Goal: Task Accomplishment & Management: Manage account settings

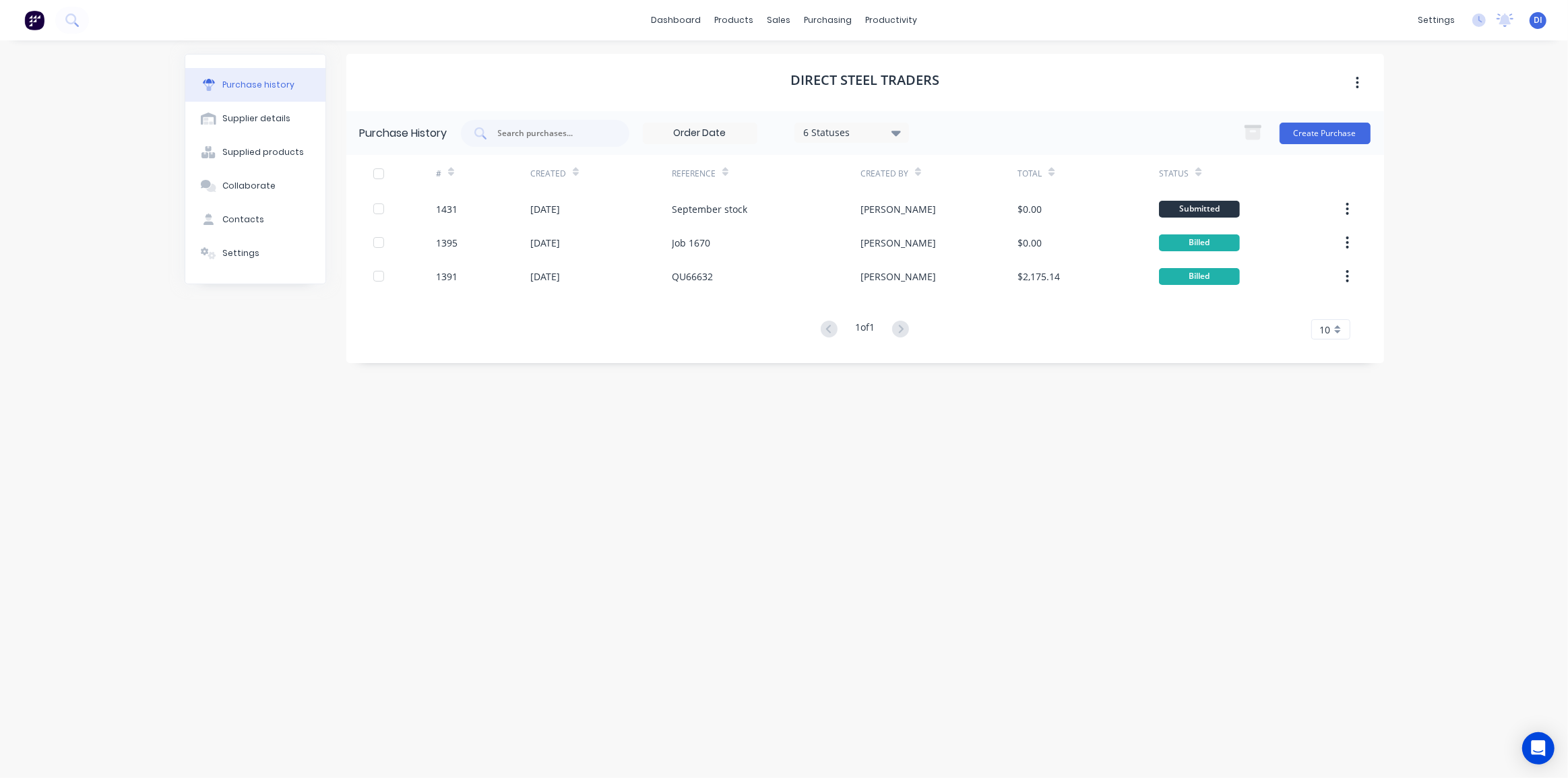
click at [40, 22] on img at bounding box center [34, 20] width 20 height 20
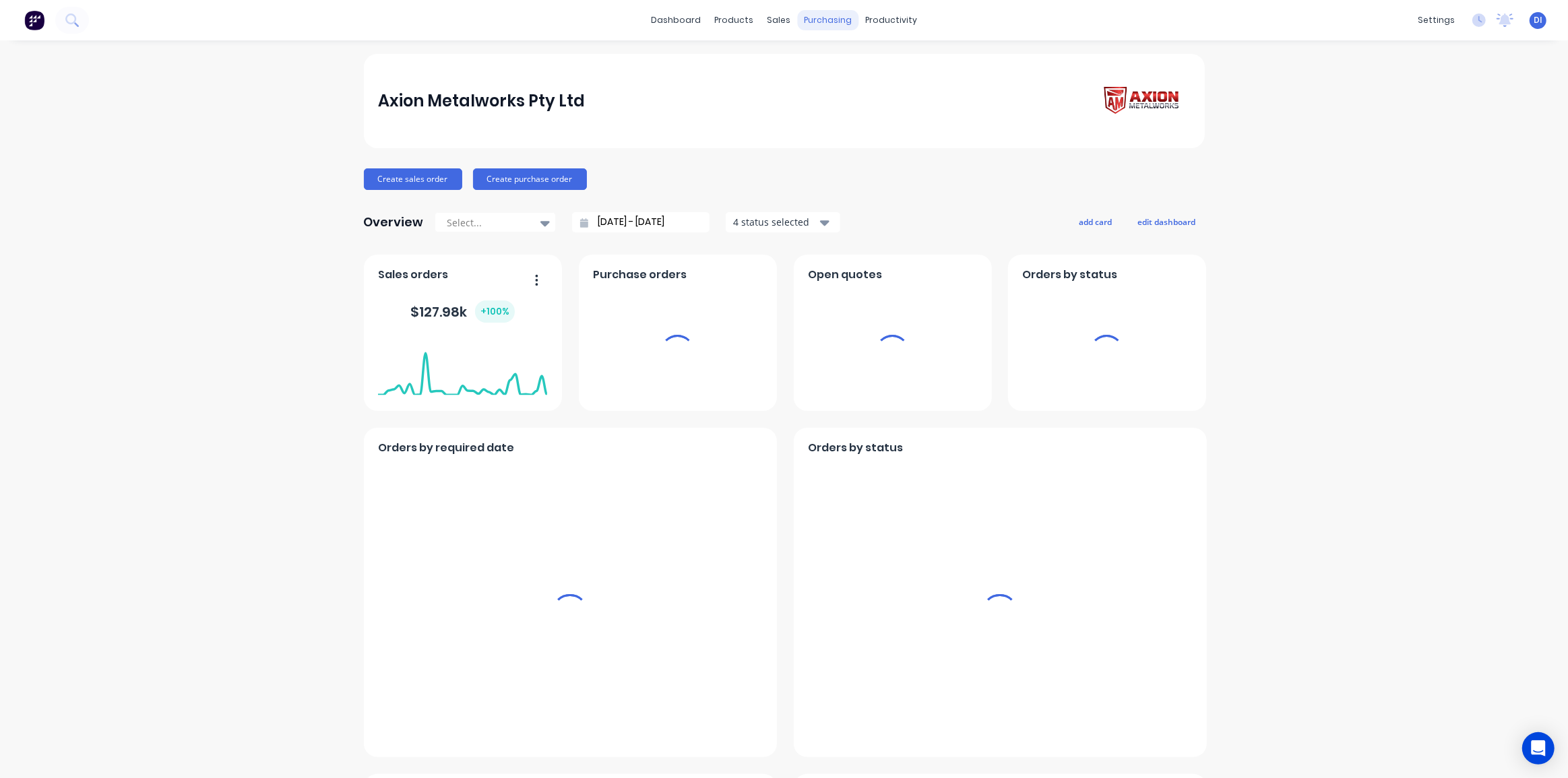
click at [815, 19] on div "purchasing" at bounding box center [828, 20] width 61 height 20
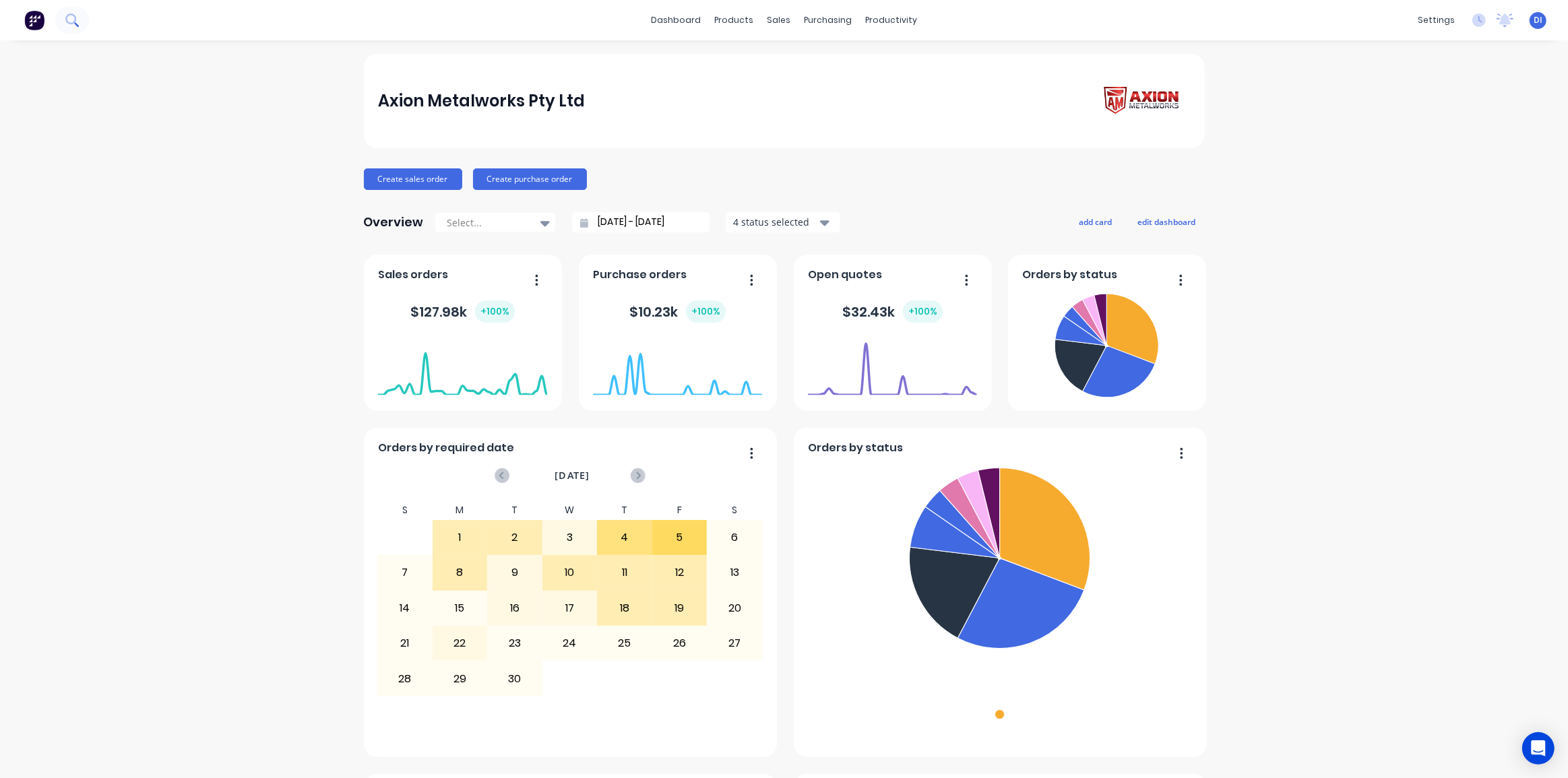
click at [64, 21] on button at bounding box center [72, 20] width 34 height 27
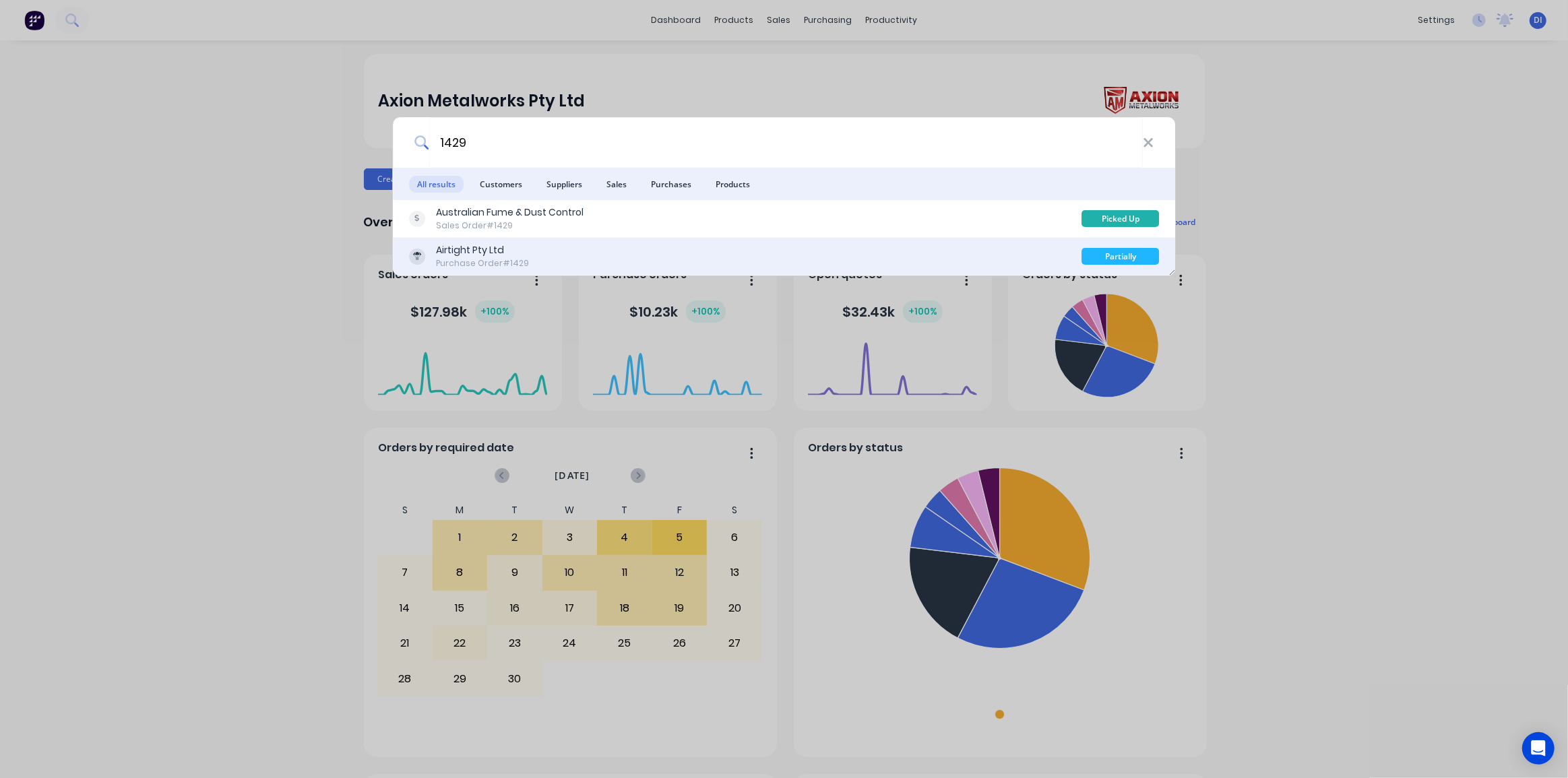
type input "1429"
click at [718, 253] on div "Airtight Pty Ltd Purchase Order #1429" at bounding box center [745, 257] width 673 height 26
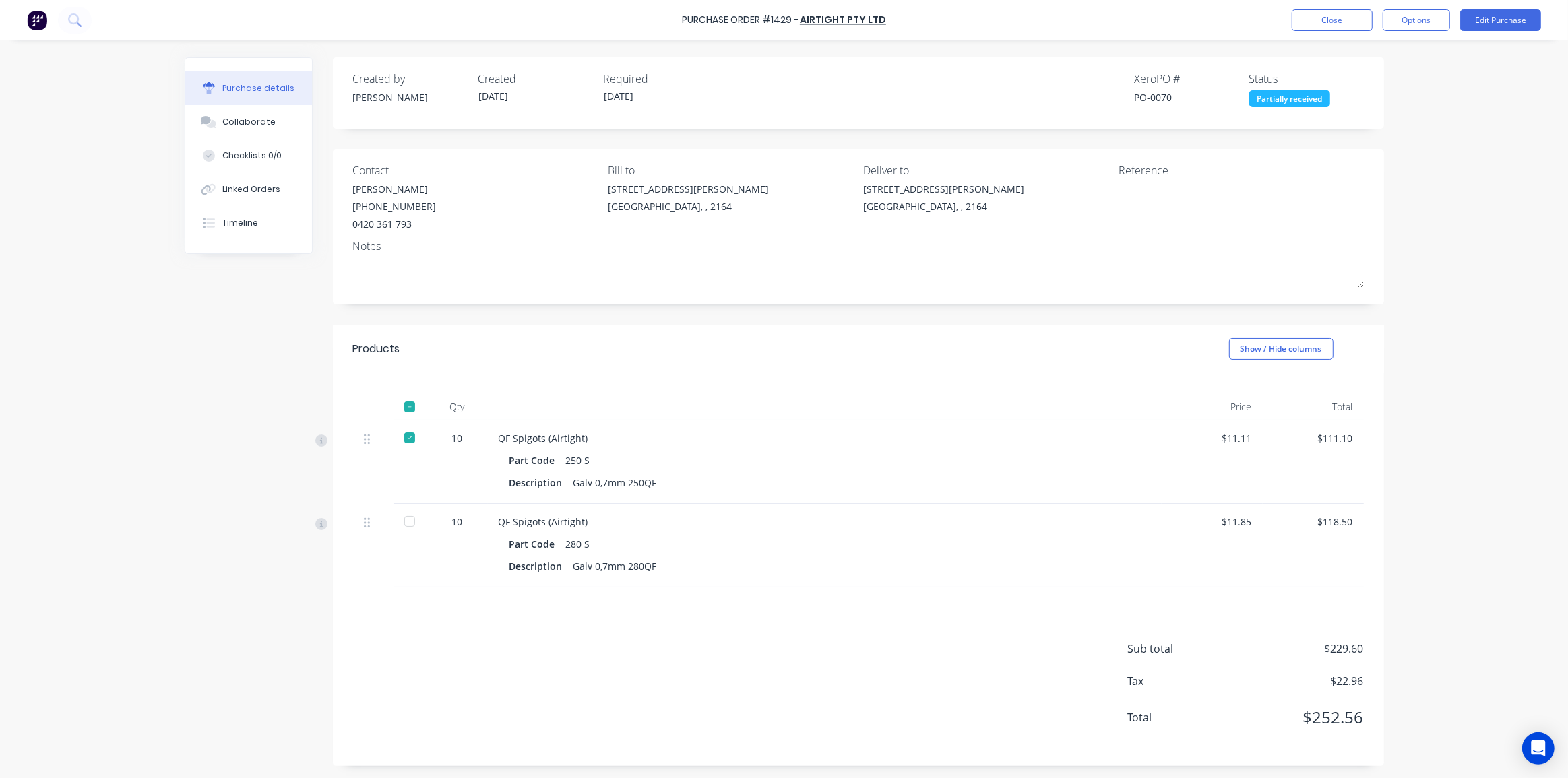
click at [740, 649] on div "Sub total $229.60 Tax $22.96 Total $252.56" at bounding box center [859, 677] width 1051 height 179
click at [1481, 19] on button "Edit Purchase" at bounding box center [1501, 20] width 81 height 21
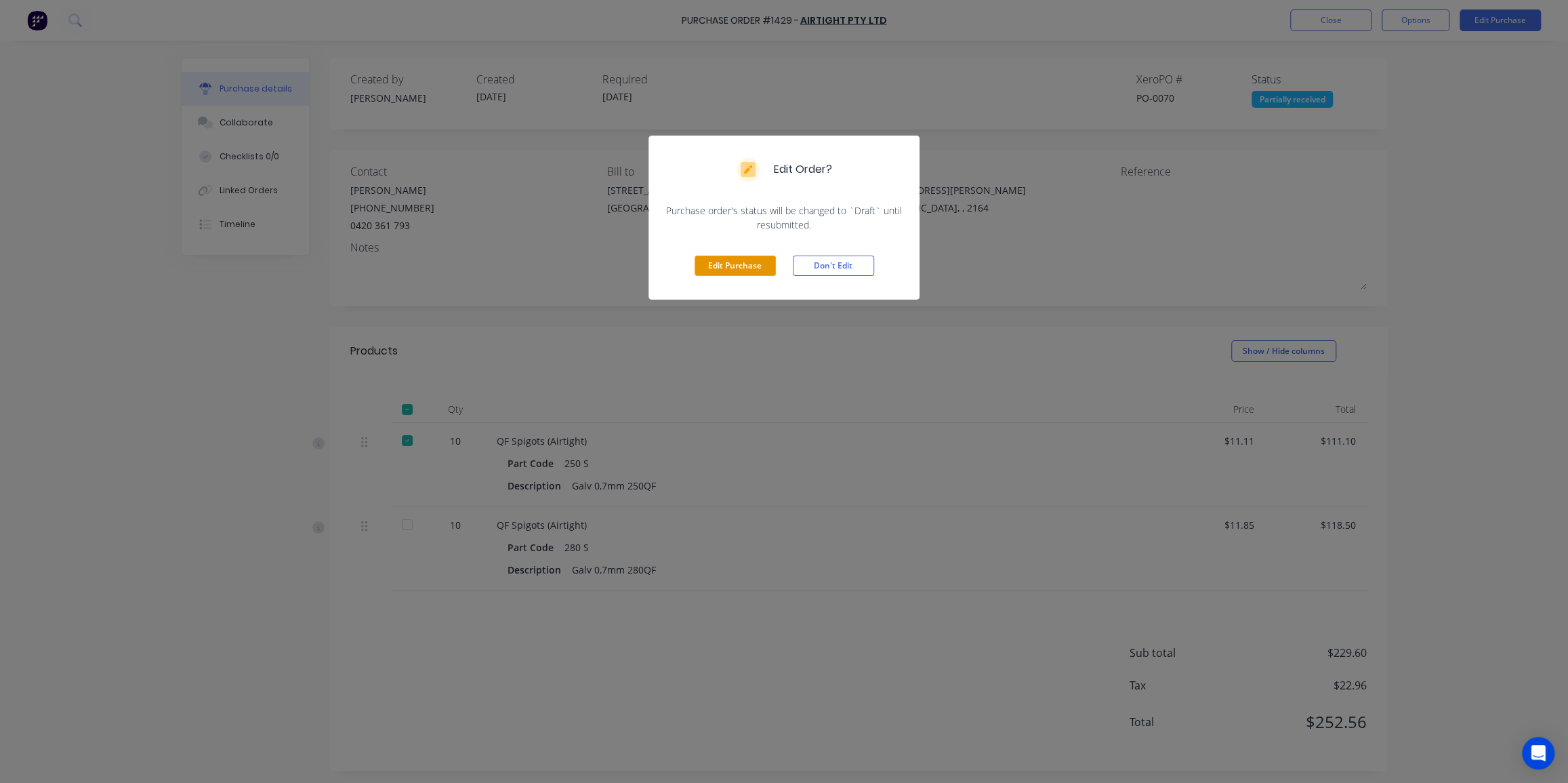
click at [752, 266] on button "Edit Purchase" at bounding box center [736, 265] width 82 height 20
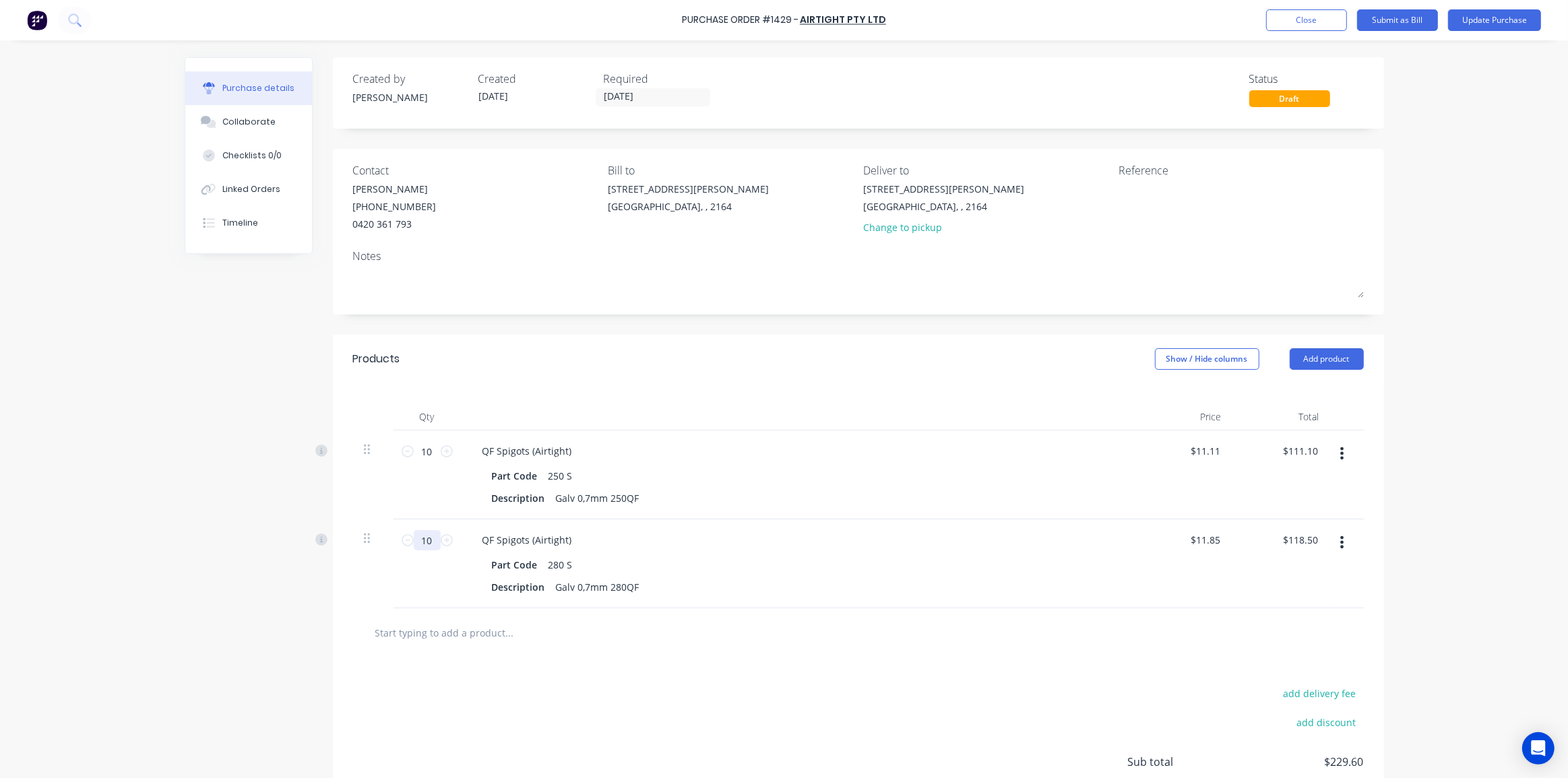
click at [417, 543] on input "10" at bounding box center [427, 540] width 27 height 20
type input "7"
type input "$82.95"
type input "7"
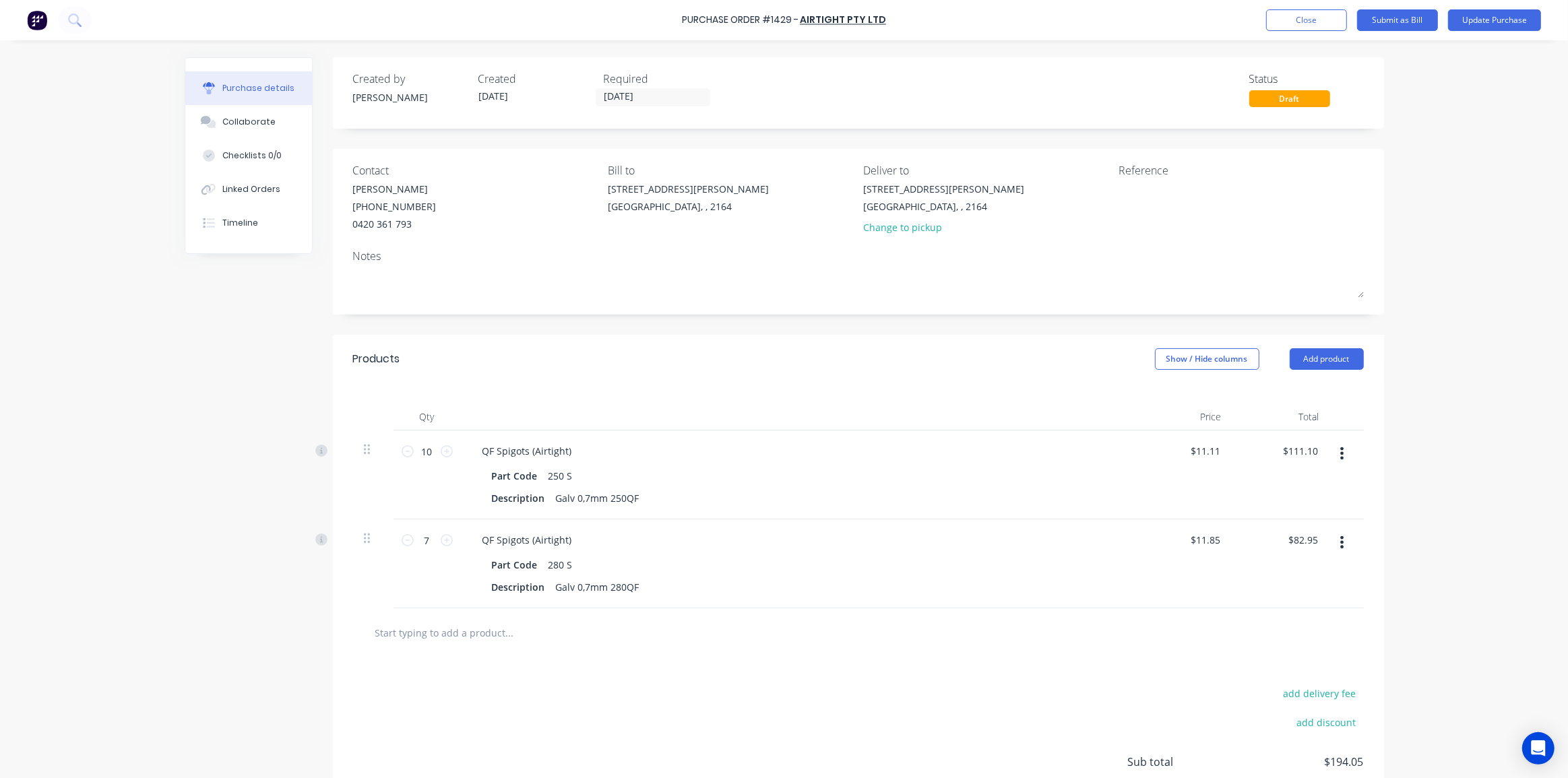
click at [650, 667] on div "add delivery fee add discount Sub total $194.05 Tax $19.41 Total $213.46" at bounding box center [859, 768] width 1051 height 221
click at [1485, 21] on button "Update Purchase" at bounding box center [1494, 20] width 93 height 21
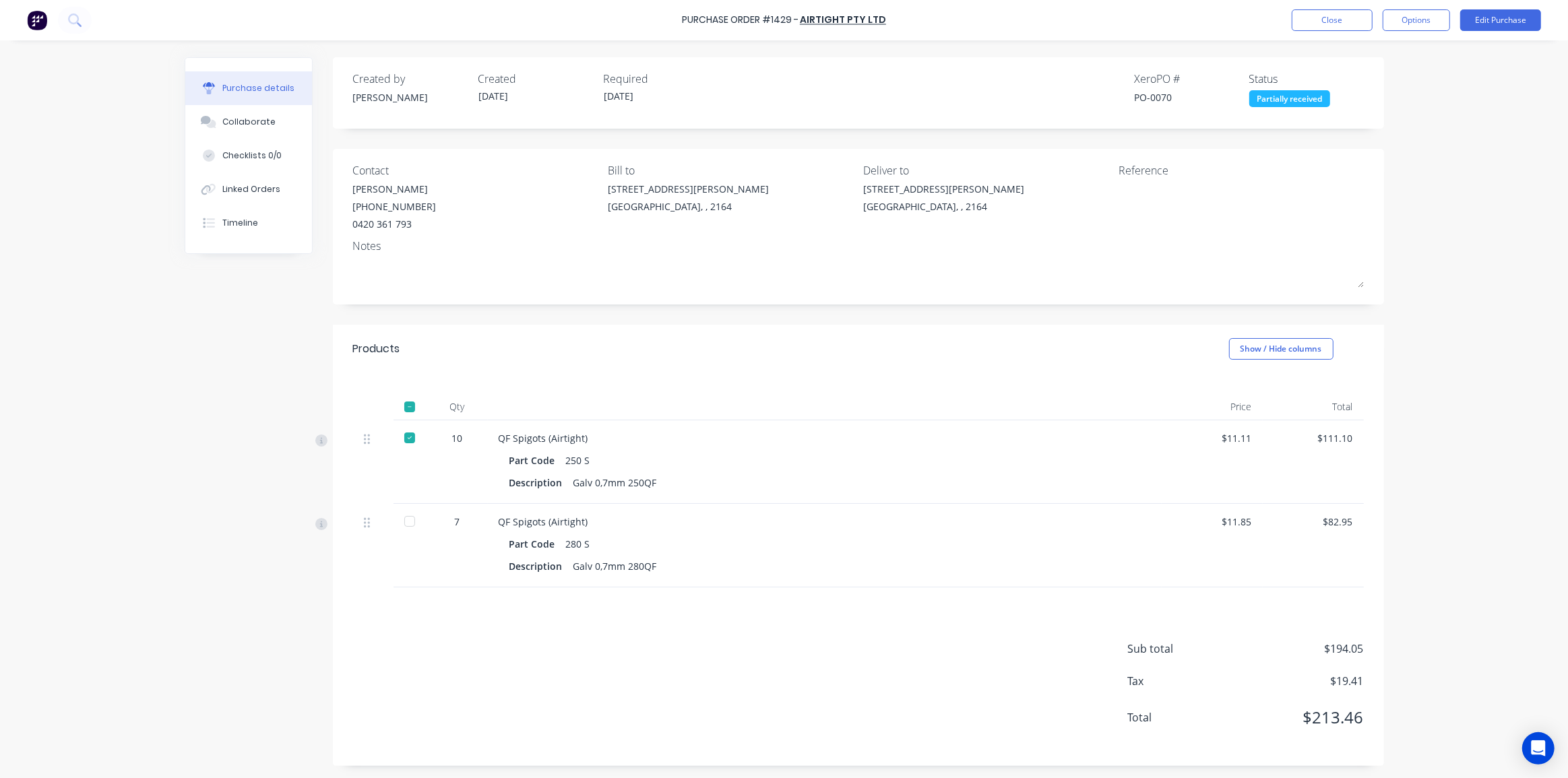
click at [1482, 140] on div "Purchase Order #1429 - Airtight Pty Ltd Close Options Edit Purchase Purchase de…" at bounding box center [784, 389] width 1568 height 778
click at [1413, 21] on button "Options" at bounding box center [1417, 20] width 67 height 21
click at [1379, 78] on div "Convert to Bill" at bounding box center [1386, 82] width 104 height 19
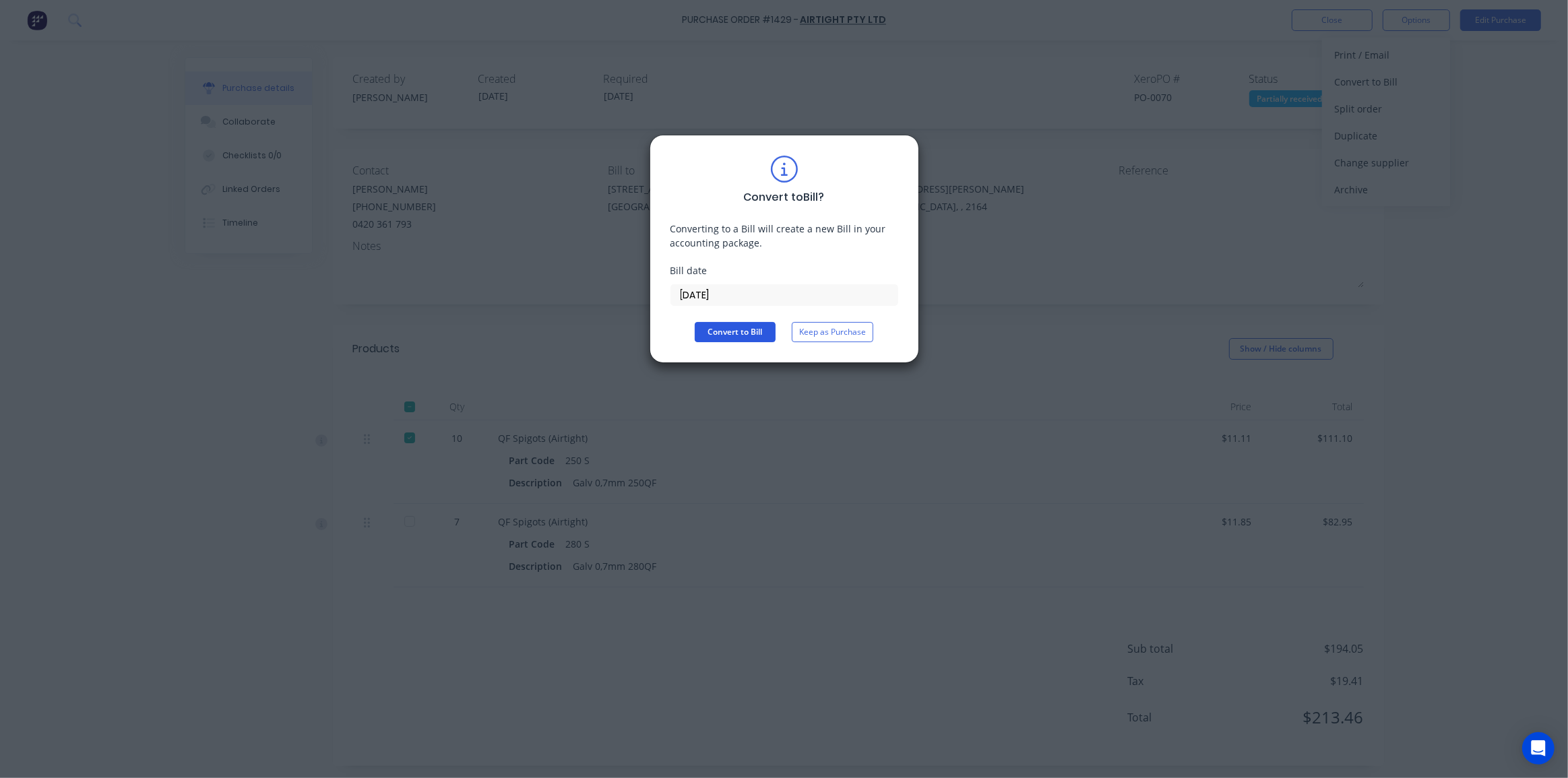
click at [744, 329] on button "Convert to Bill" at bounding box center [735, 332] width 81 height 20
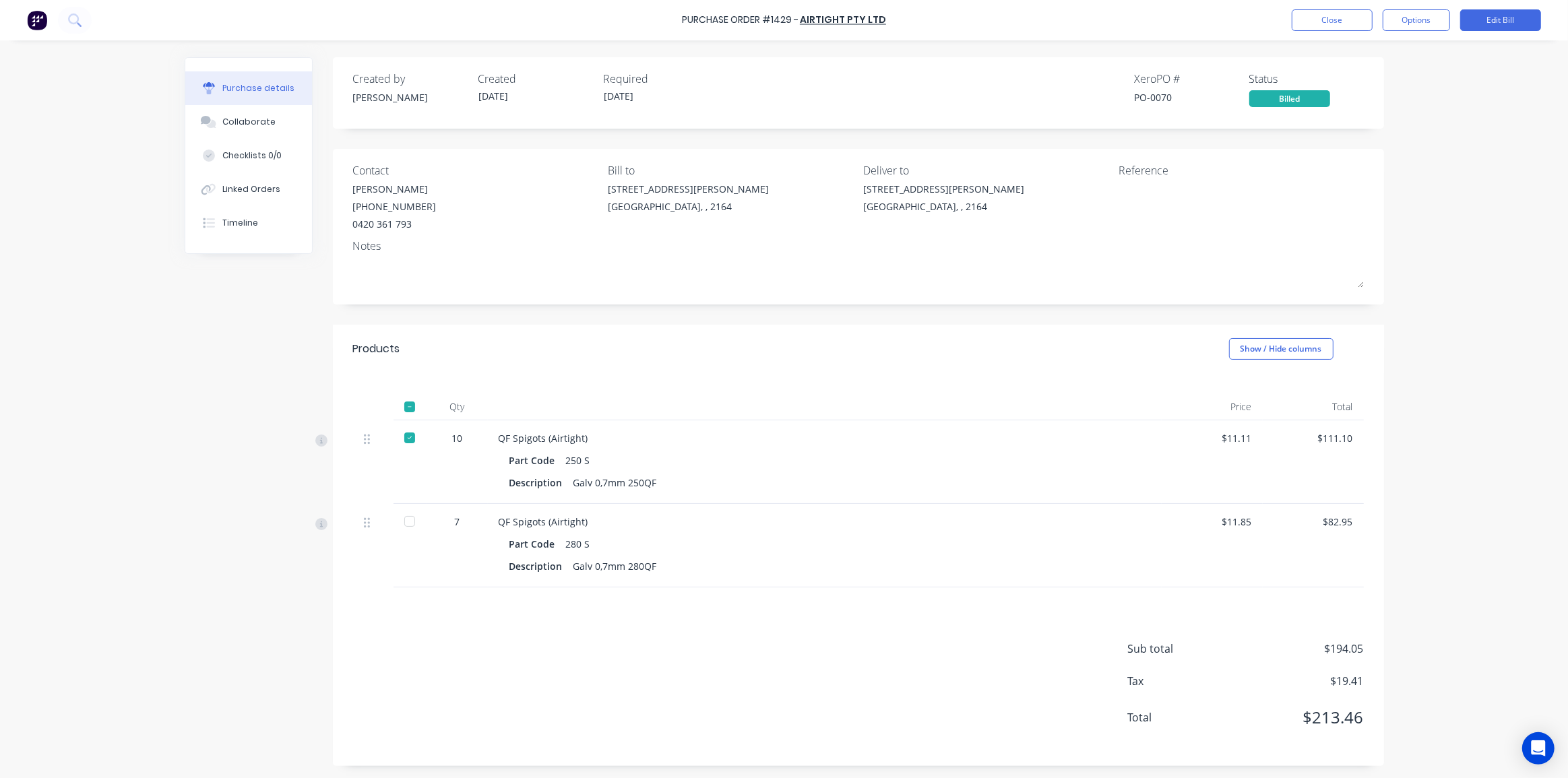
drag, startPoint x: 95, startPoint y: 216, endPoint x: 60, endPoint y: 135, distance: 88.2
click at [95, 215] on div "Purchase Order #1429 - Airtight Pty Ltd Close Options Edit Bill Purchase detail…" at bounding box center [784, 389] width 1568 height 778
click at [44, 17] on img at bounding box center [36, 20] width 20 height 20
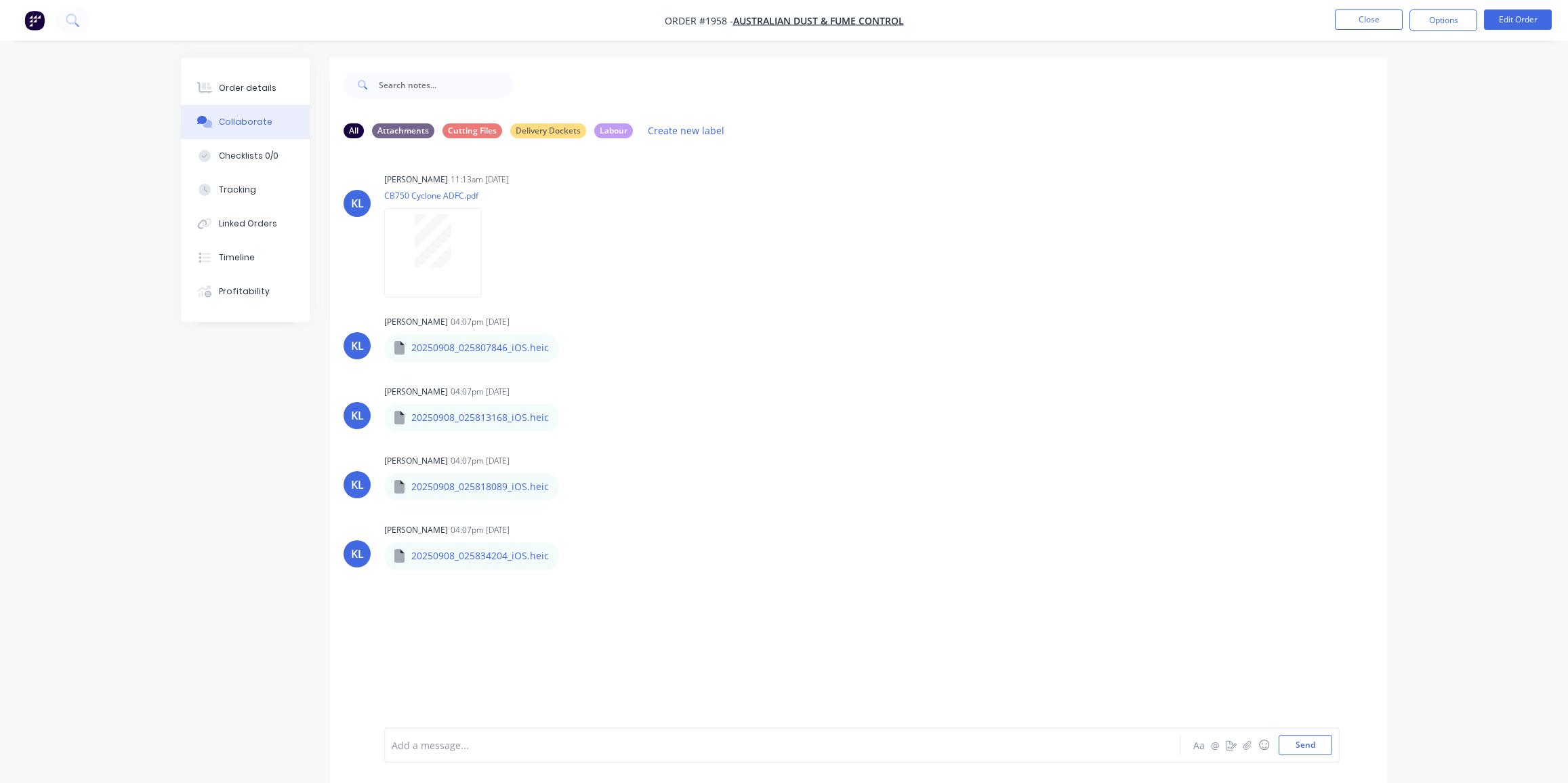
click at [41, 19] on img "button" at bounding box center [34, 20] width 20 height 20
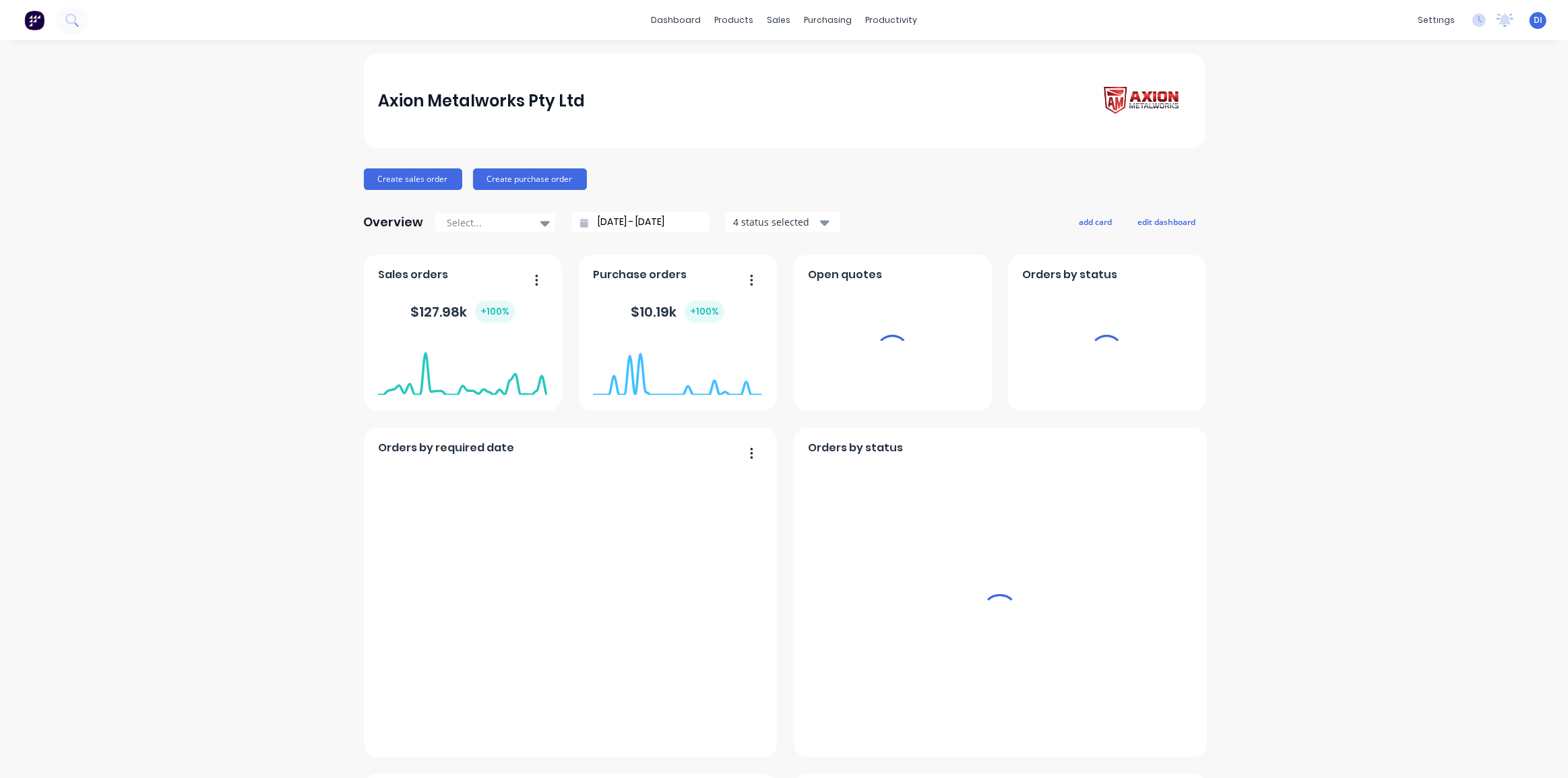
click at [1404, 313] on div "Axion Metalworks Pty Ltd Create sales order Create purchase order Overview Sele…" at bounding box center [784, 751] width 1568 height 1396
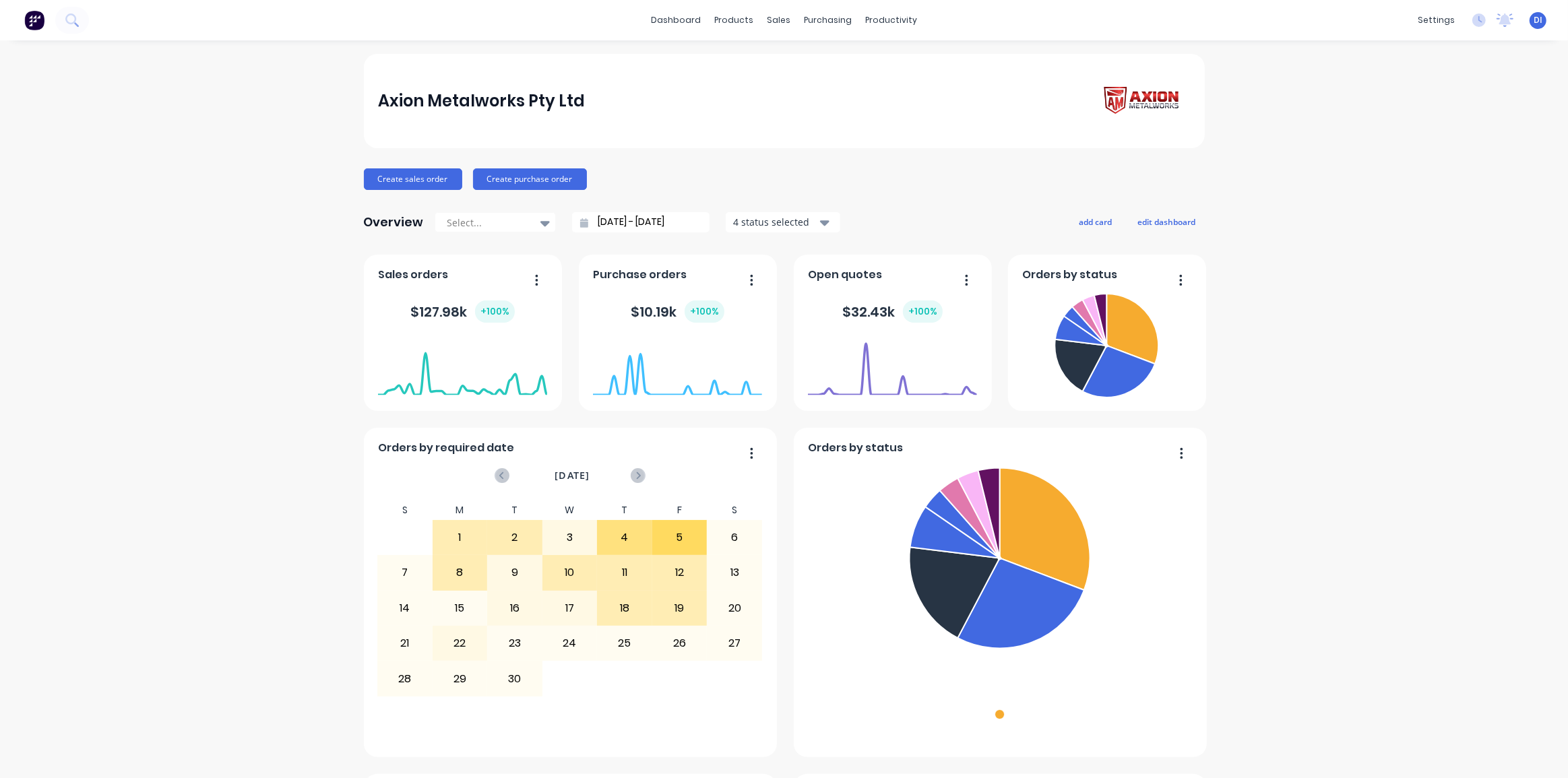
click at [1435, 285] on div "Axion Metalworks Pty Ltd Create sales order Create purchase order Overview Sele…" at bounding box center [784, 751] width 1568 height 1396
click at [71, 19] on icon at bounding box center [72, 20] width 13 height 13
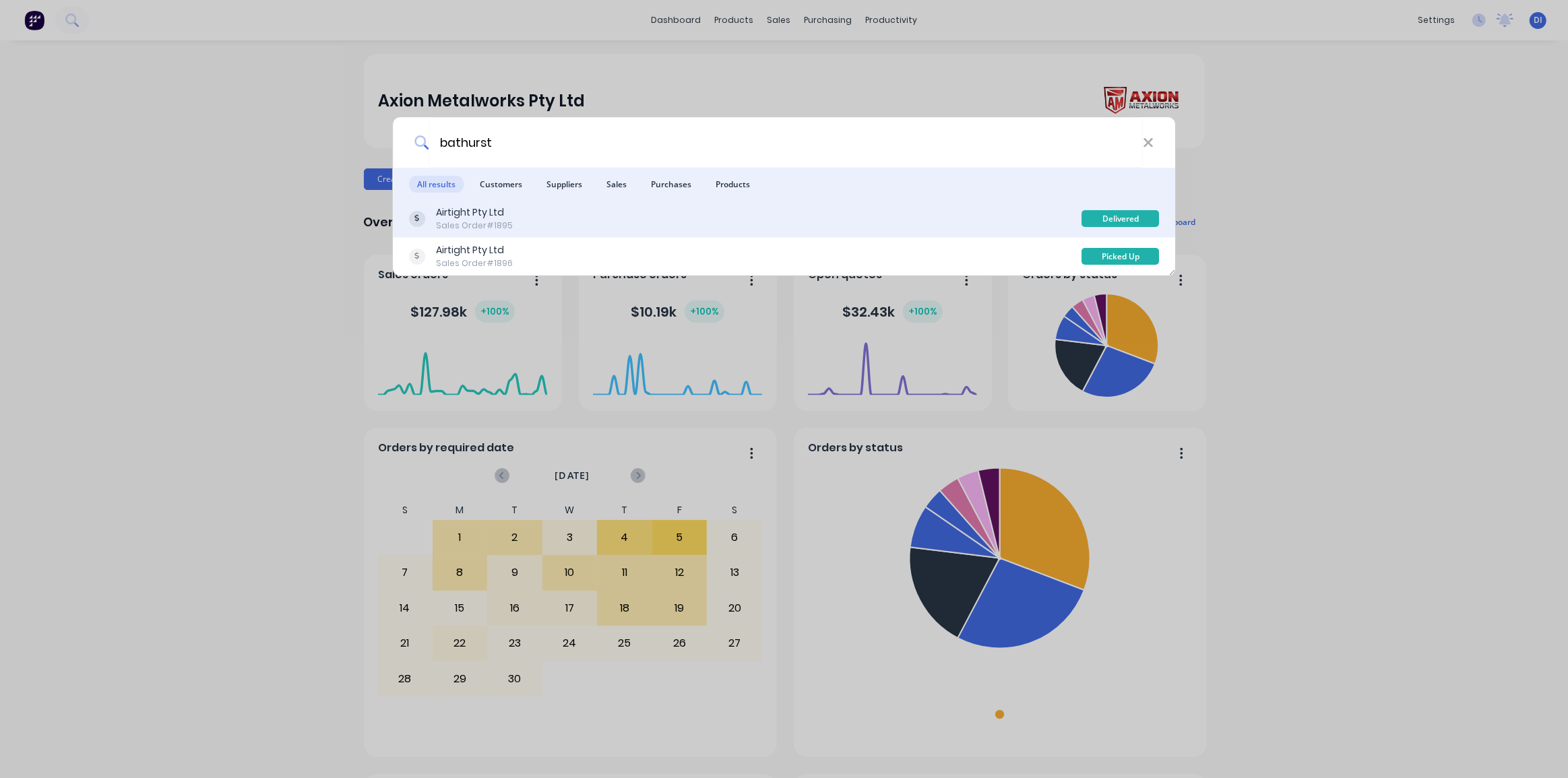
type input "bathurst"
click at [533, 228] on div "Airtight Pty Ltd Sales Order #1895" at bounding box center [745, 219] width 673 height 26
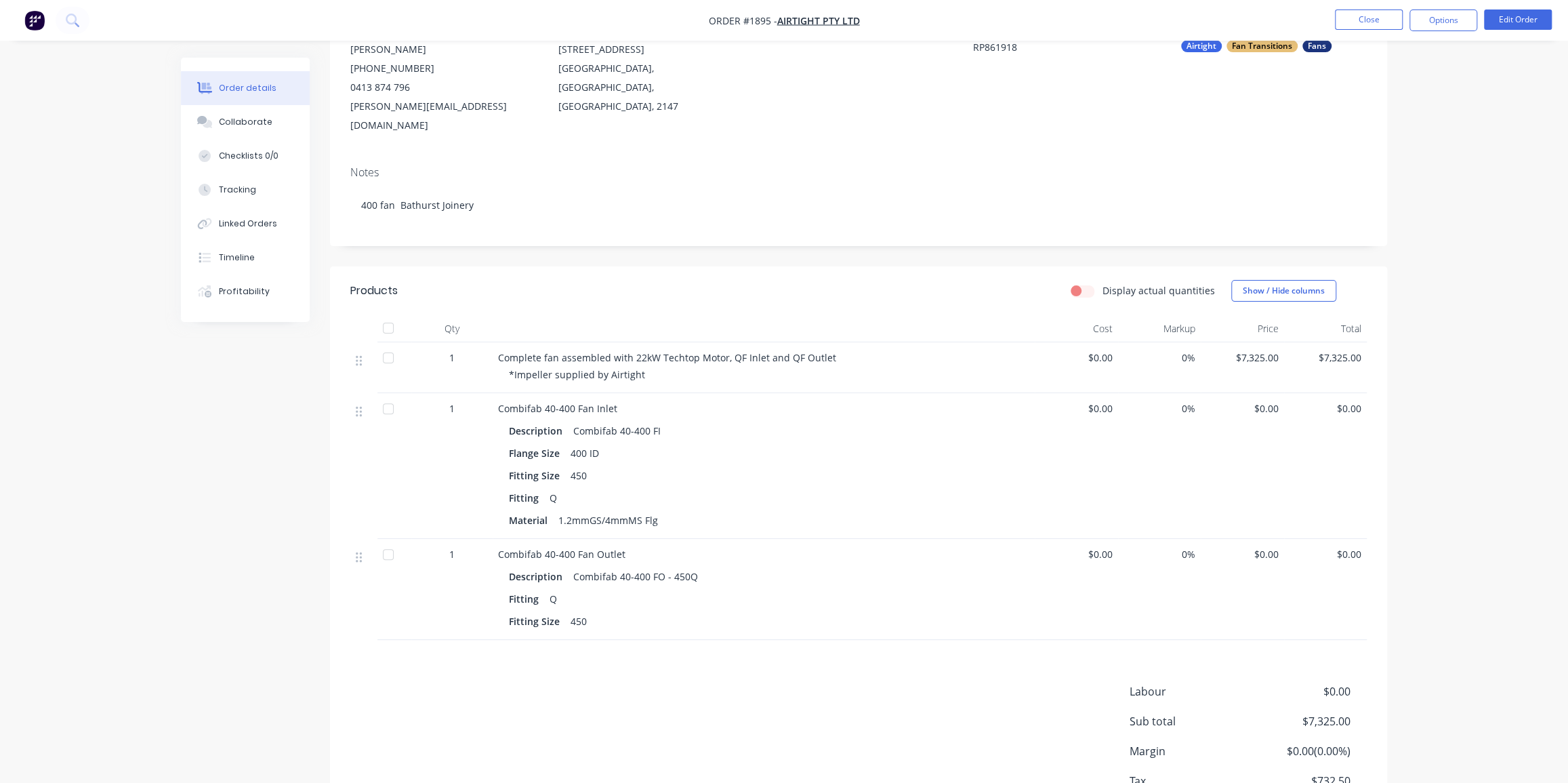
scroll to position [184, 0]
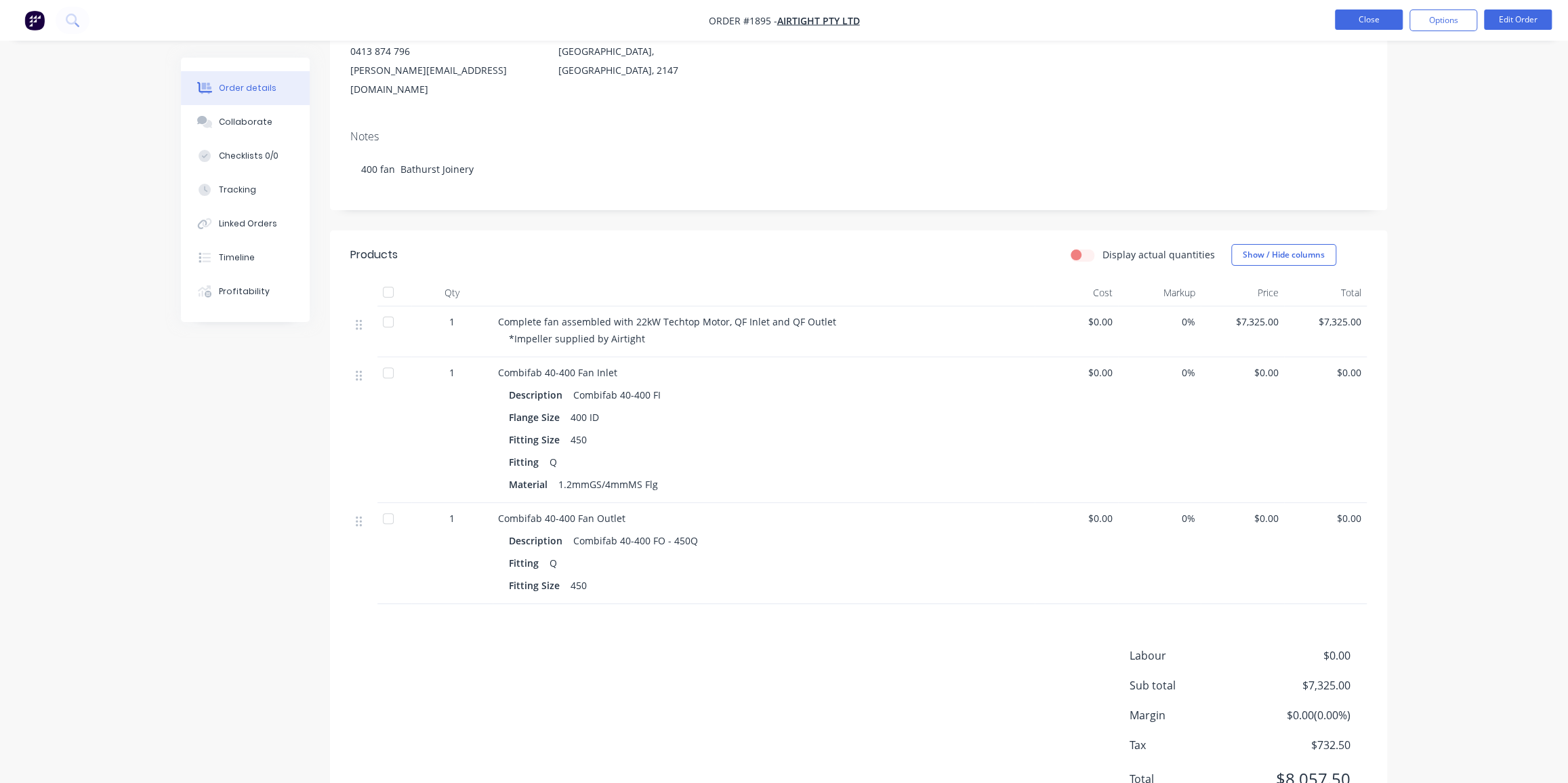
click at [1362, 16] on button "Close" at bounding box center [1369, 19] width 68 height 20
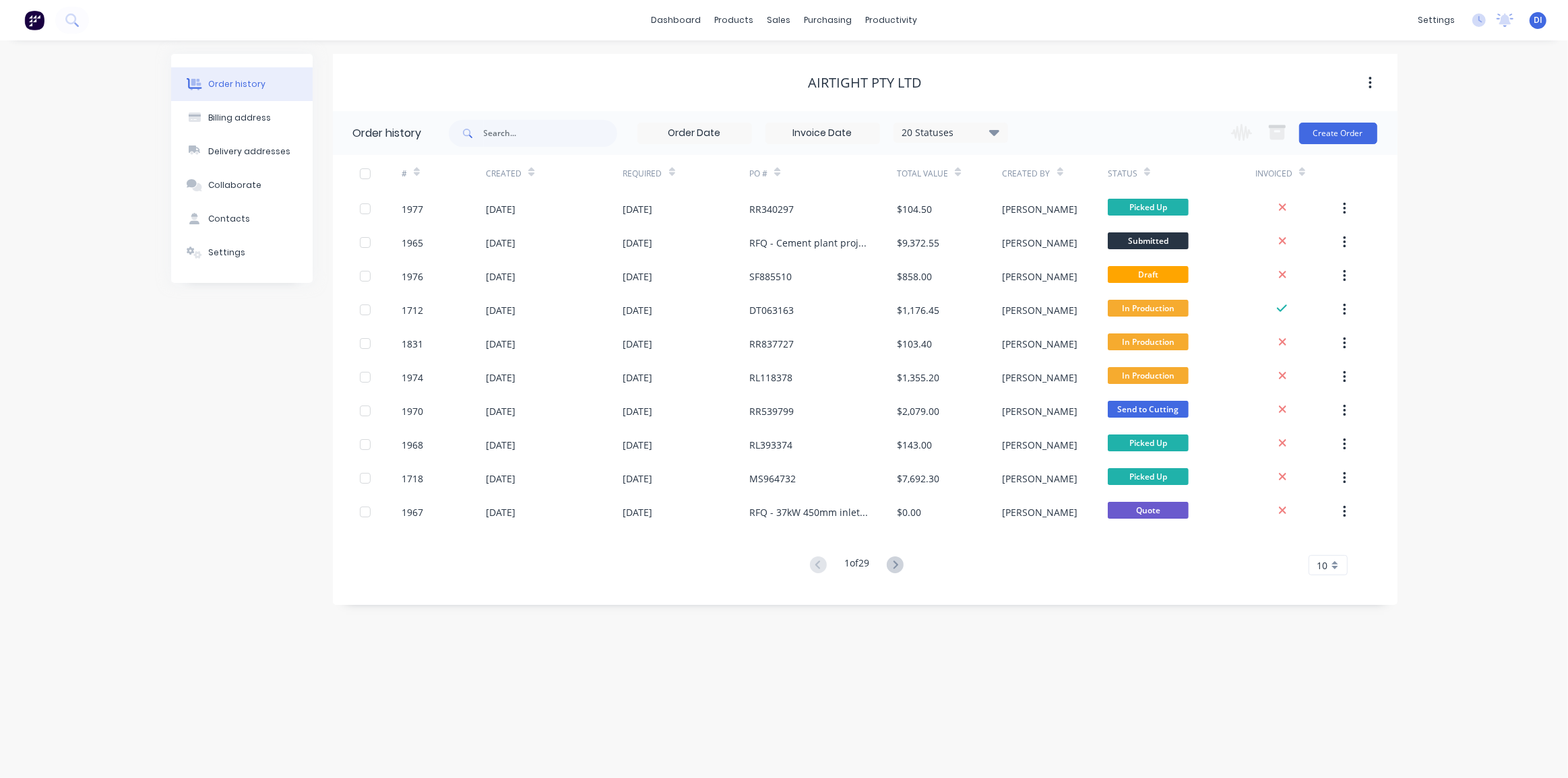
click at [1464, 244] on div "Order history Billing address Delivery addresses Collaborate Contacts Settings …" at bounding box center [784, 409] width 1568 height 737
click at [1428, 170] on div "Order history Billing address Delivery addresses Collaborate Contacts Settings …" at bounding box center [784, 409] width 1568 height 737
click at [1427, 175] on div "Order history Billing address Delivery addresses Collaborate Contacts Settings …" at bounding box center [784, 409] width 1568 height 737
